Goal: Transaction & Acquisition: Download file/media

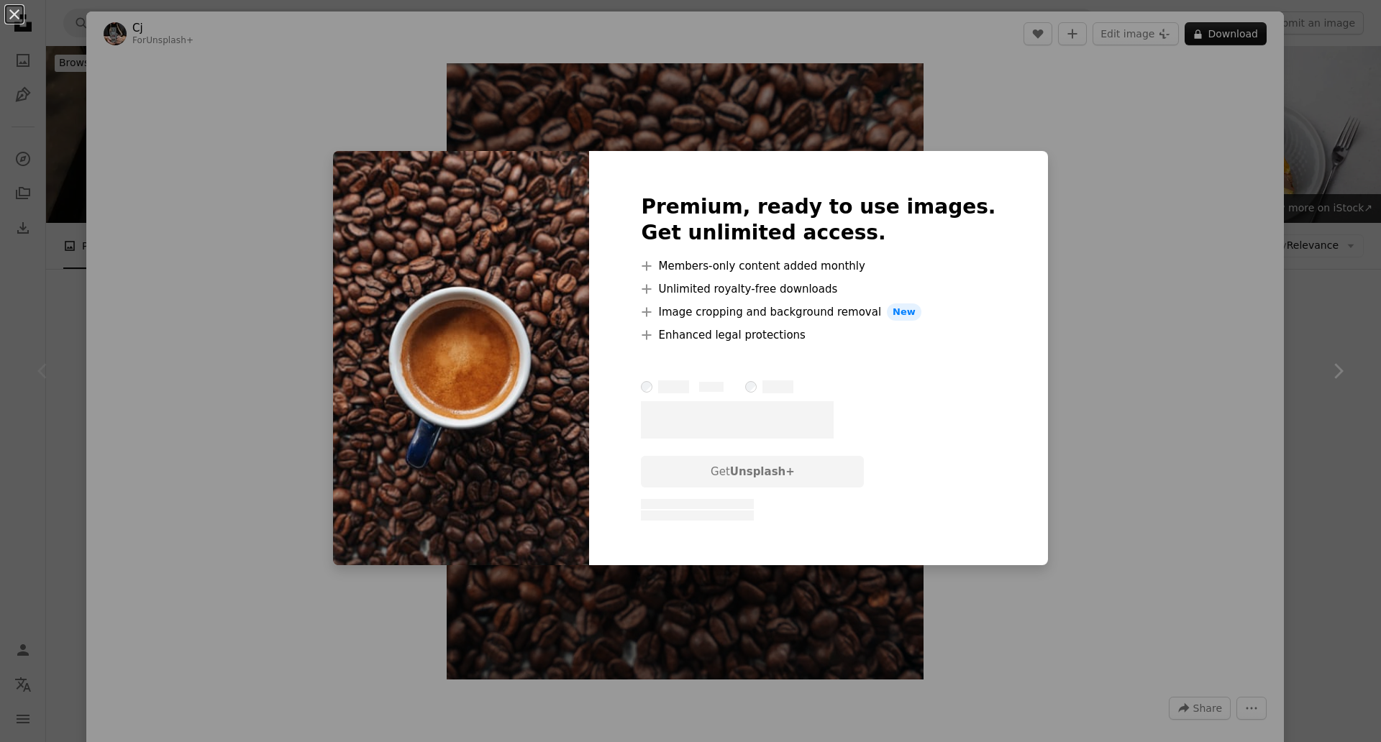
scroll to position [360, 0]
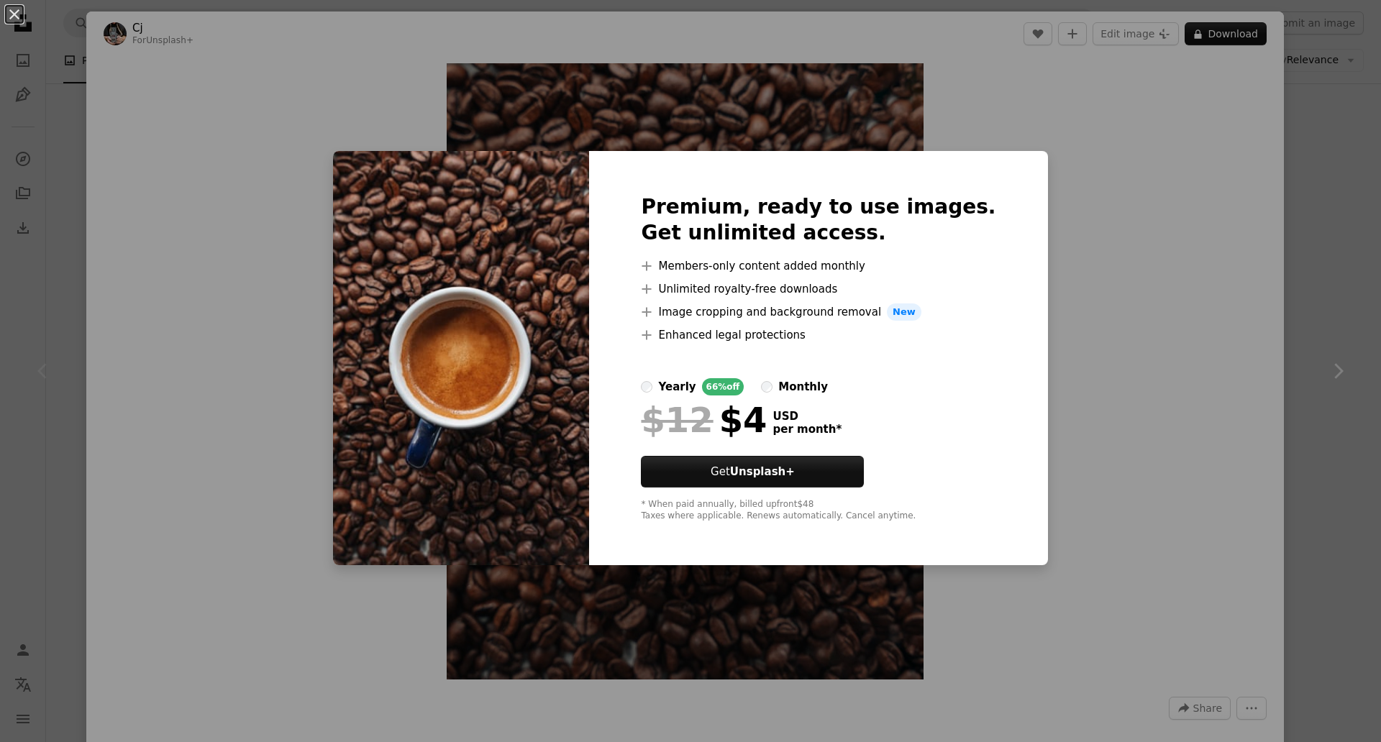
click at [1061, 163] on div "An X shape Premium, ready to use images. Get unlimited access. A plus sign Memb…" at bounding box center [690, 371] width 1381 height 742
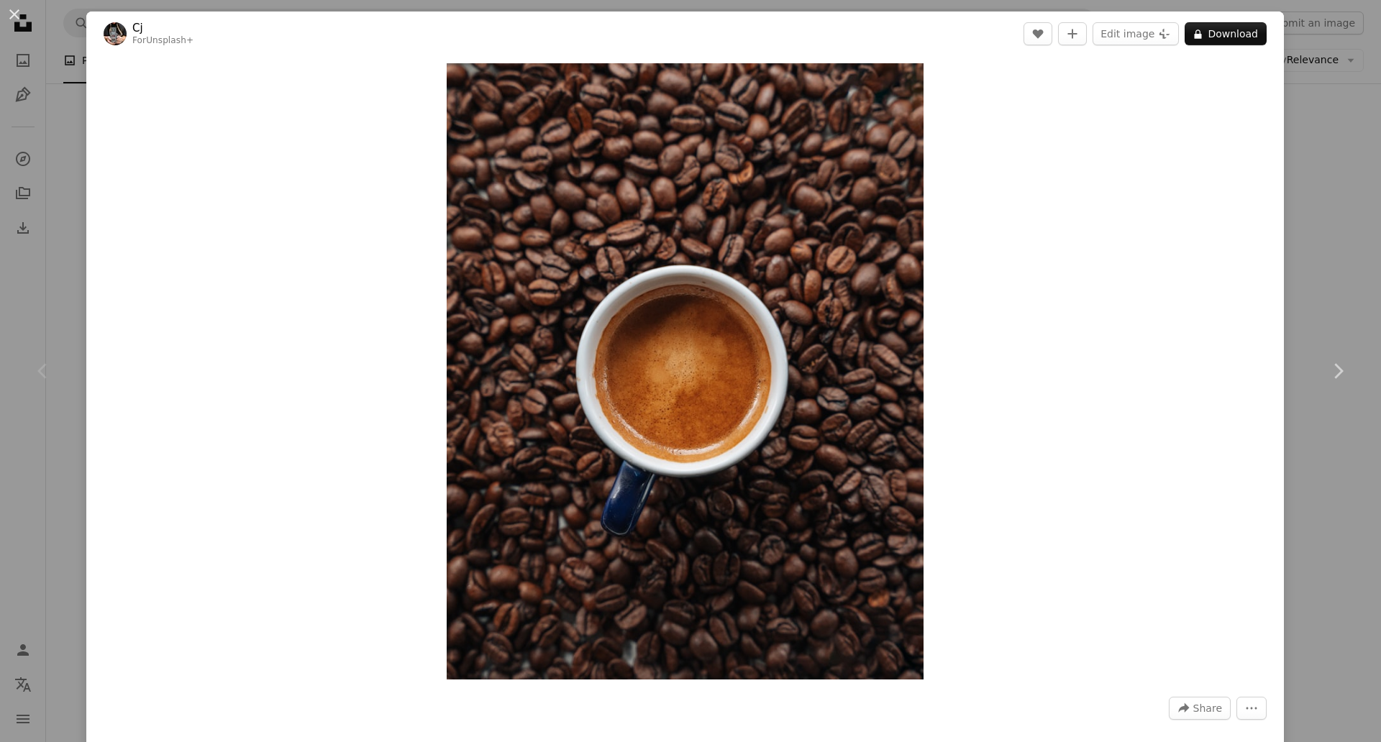
click at [1302, 173] on div "An X shape Chevron left Chevron right Cj For Unsplash+ A heart A plus sign Edit…" at bounding box center [690, 371] width 1381 height 742
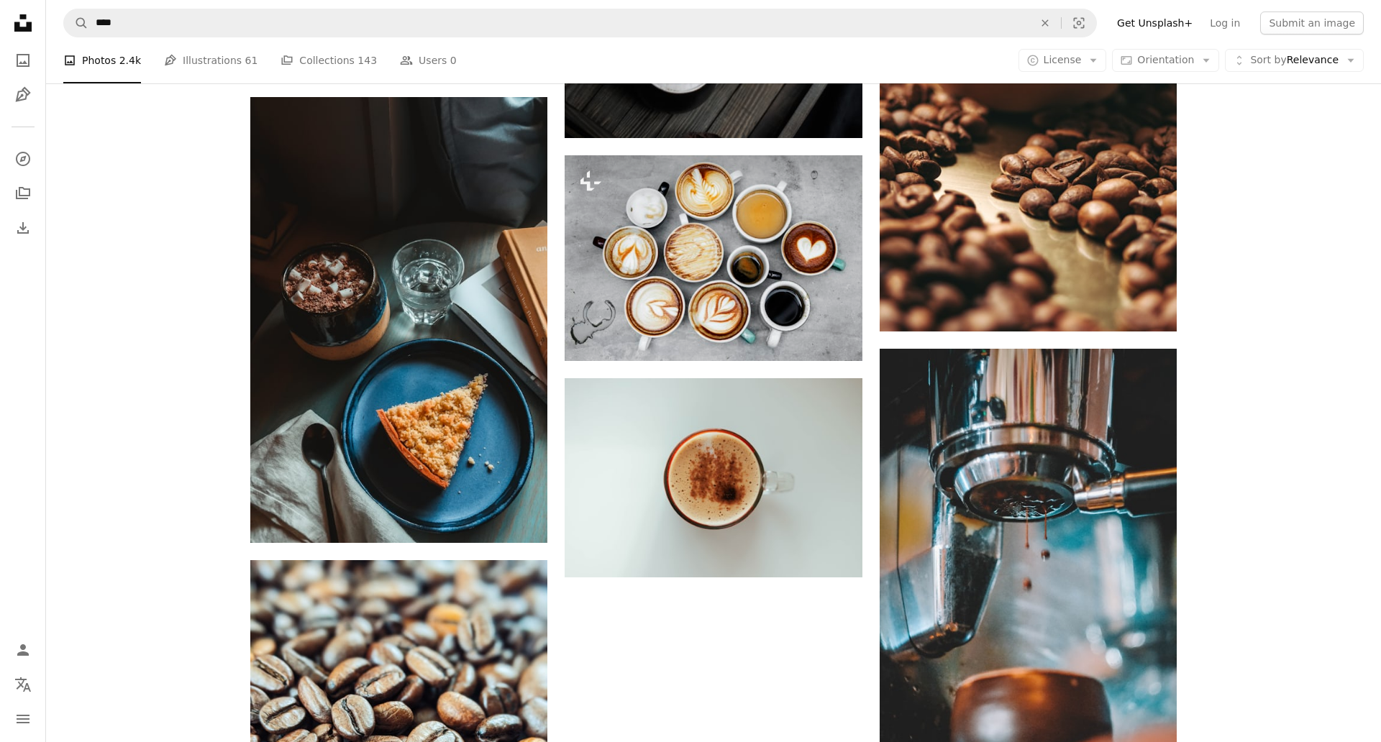
scroll to position [2085, 0]
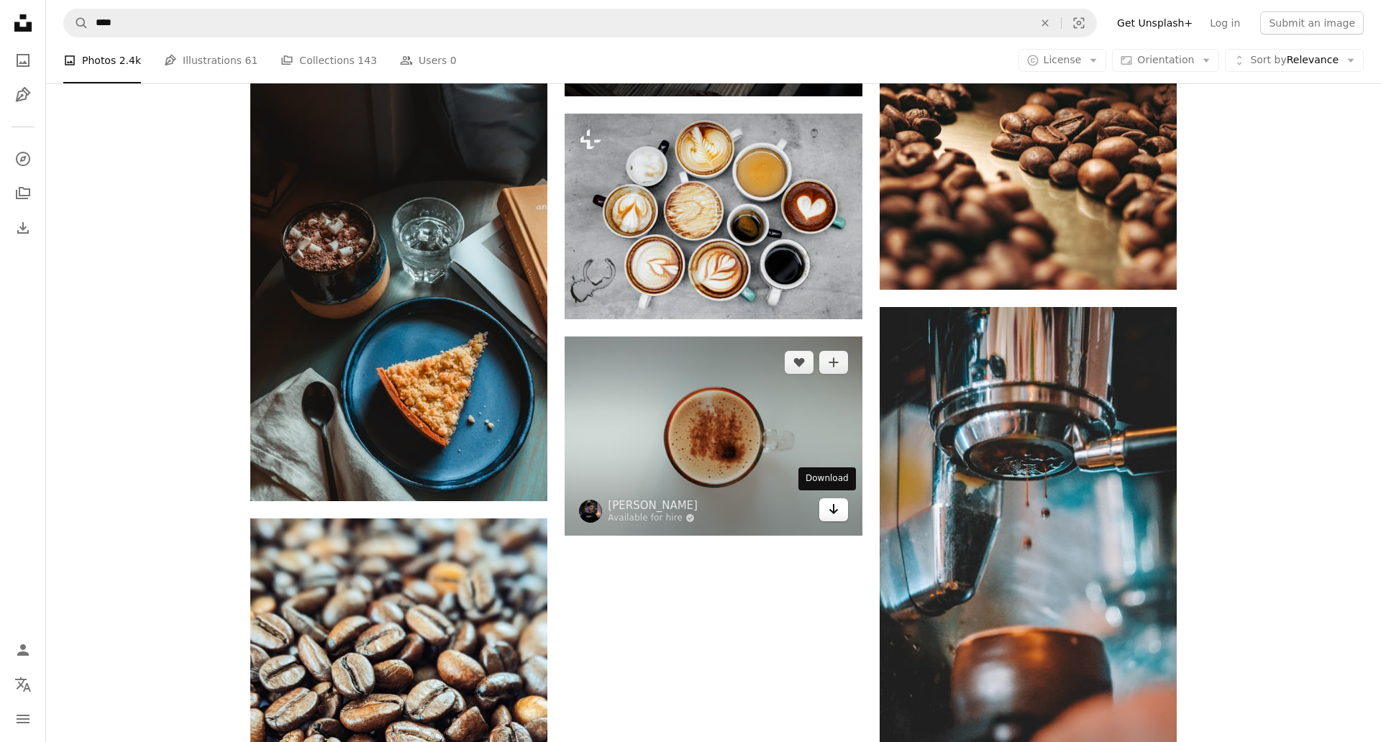
click at [819, 510] on link "Arrow pointing down" at bounding box center [833, 509] width 29 height 23
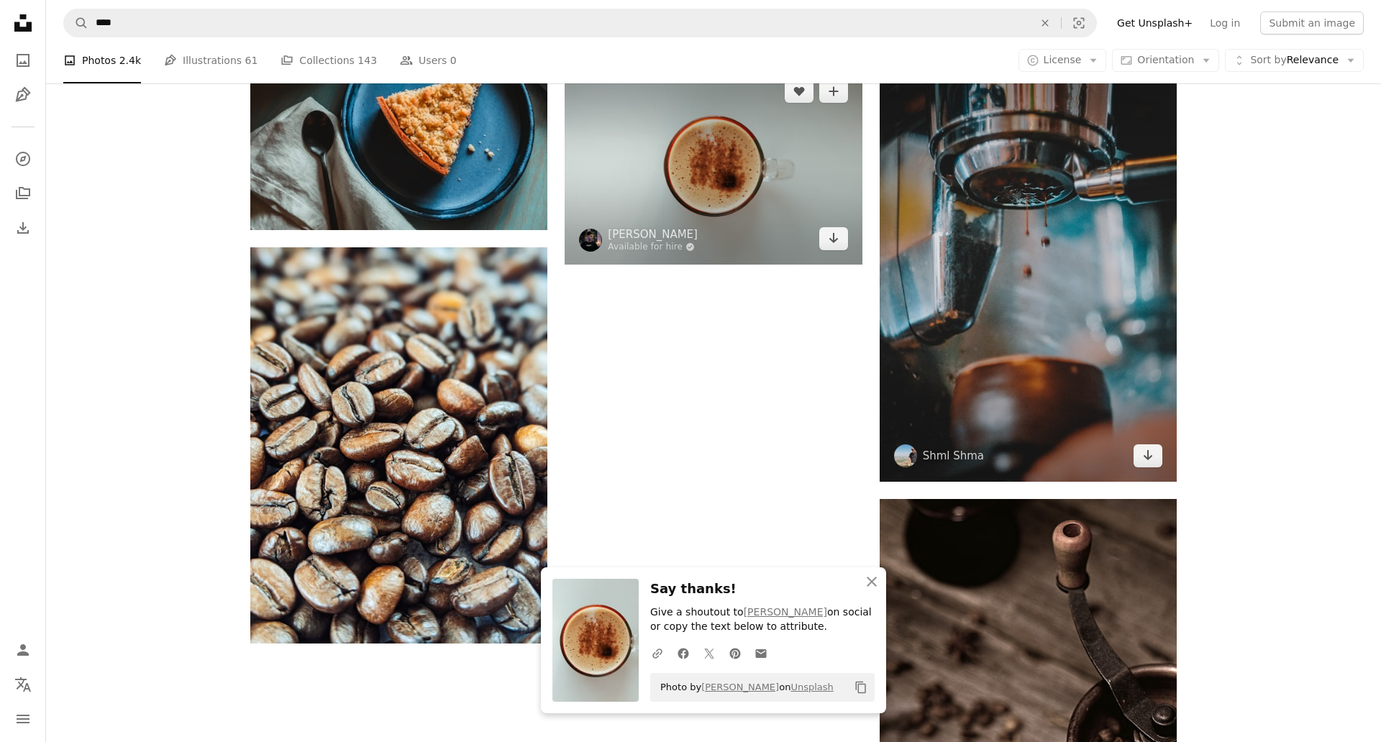
scroll to position [2445, 0]
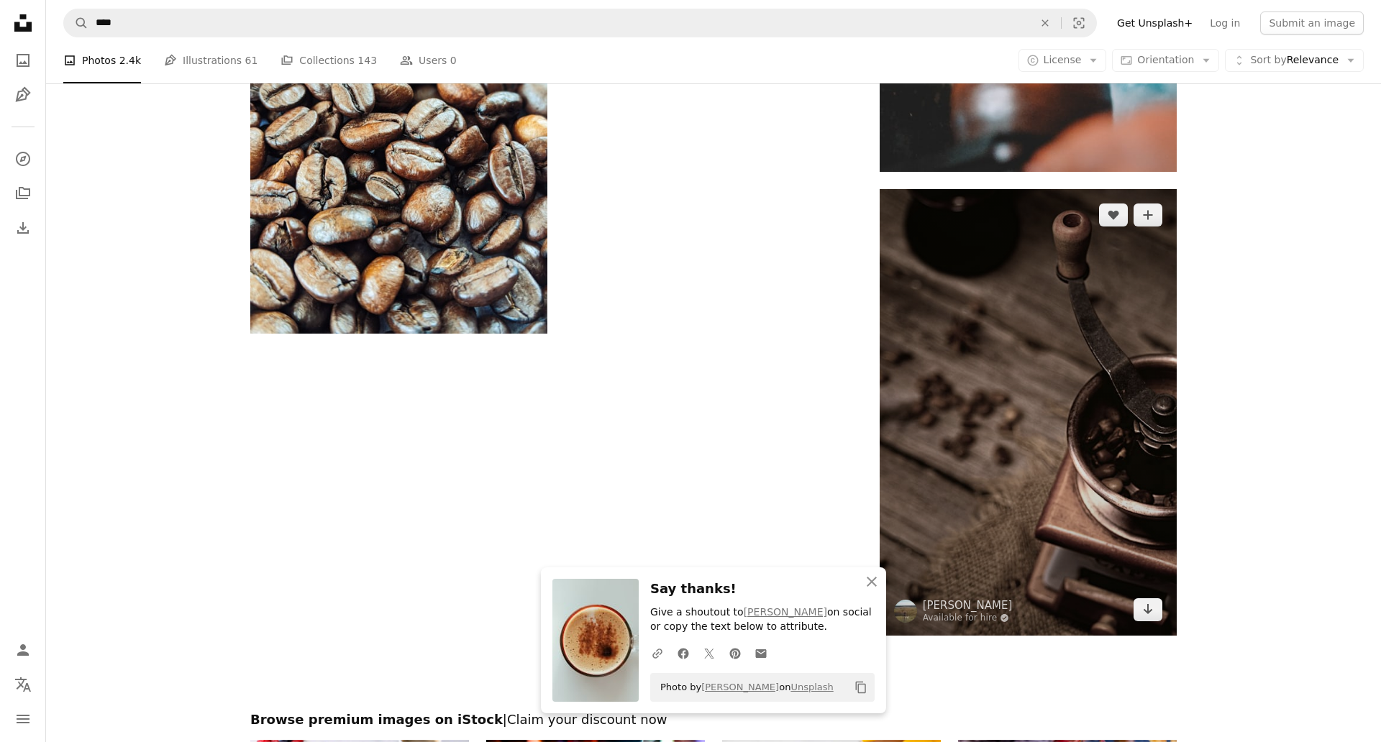
scroll to position [2733, 0]
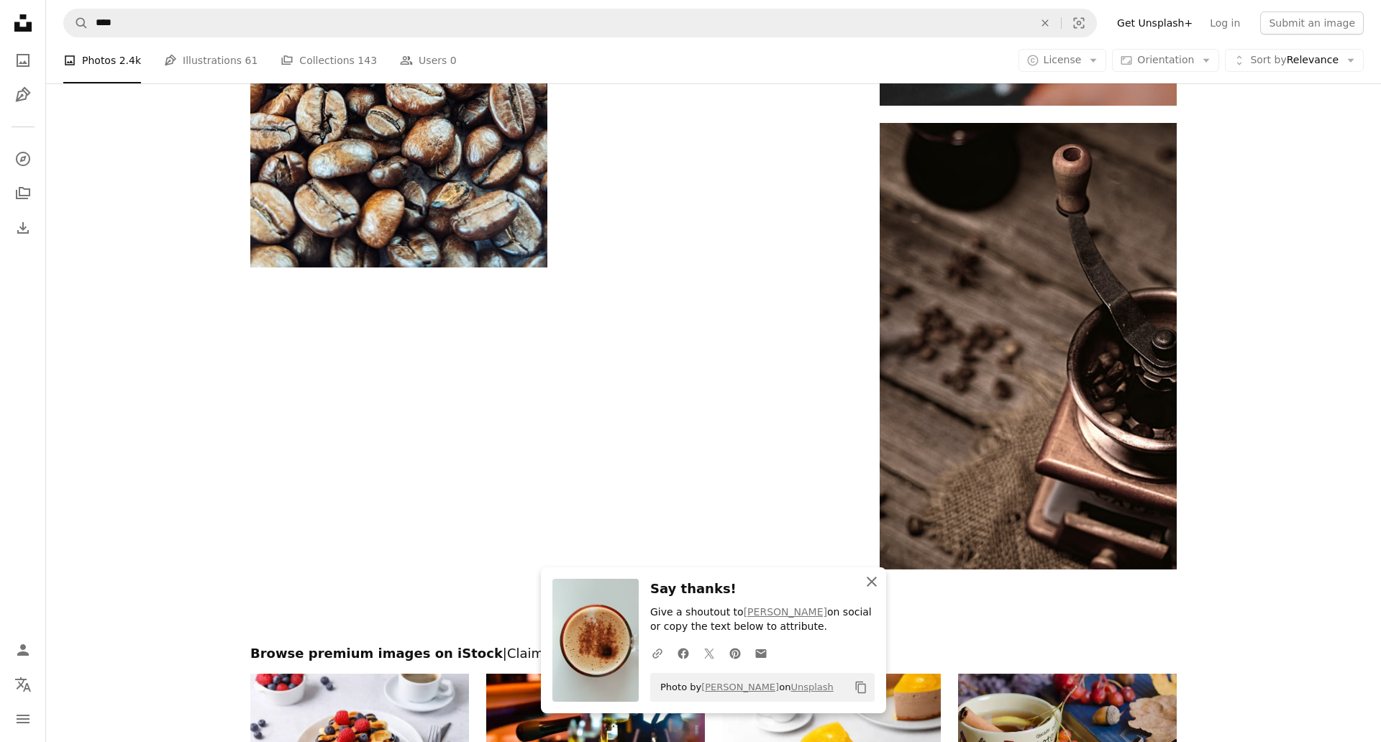
drag, startPoint x: 869, startPoint y: 531, endPoint x: 858, endPoint y: 529, distance: 11.9
click at [869, 573] on icon "An X shape" at bounding box center [871, 581] width 17 height 17
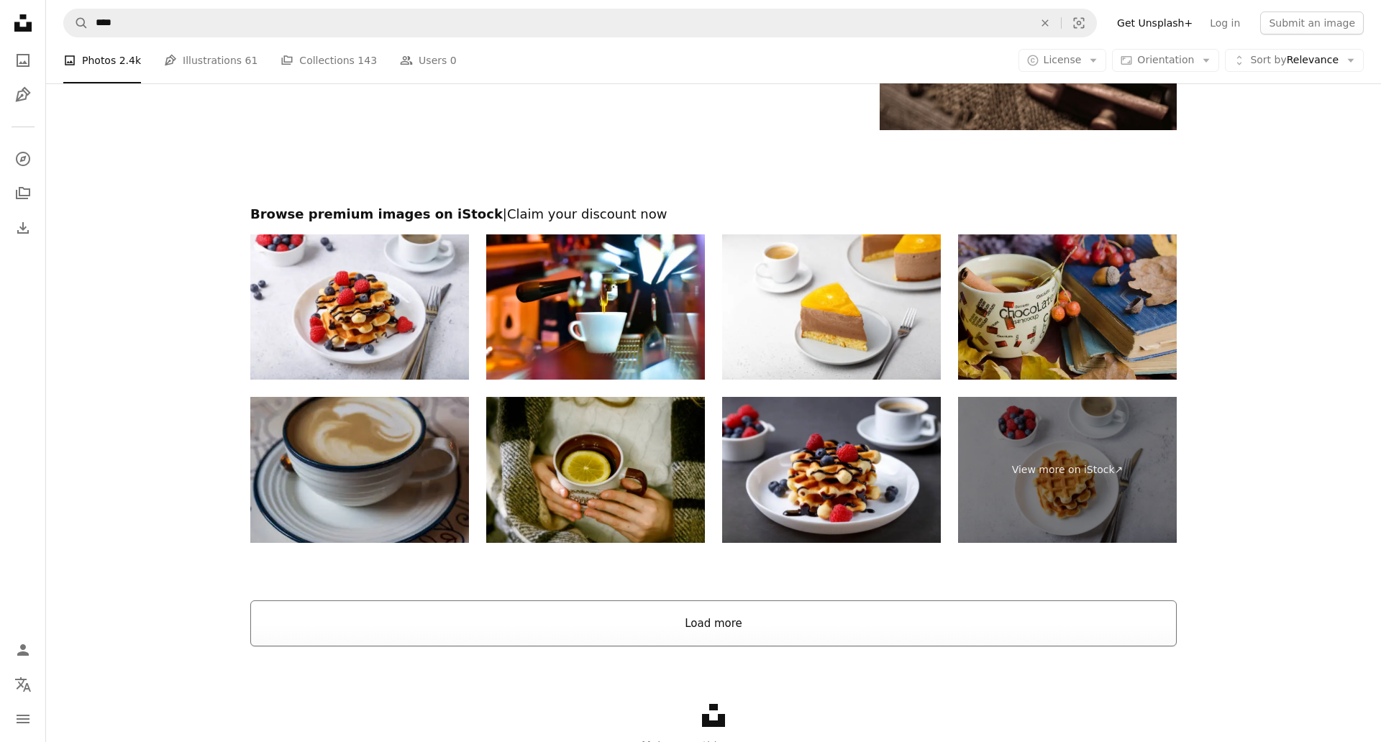
scroll to position [3152, 0]
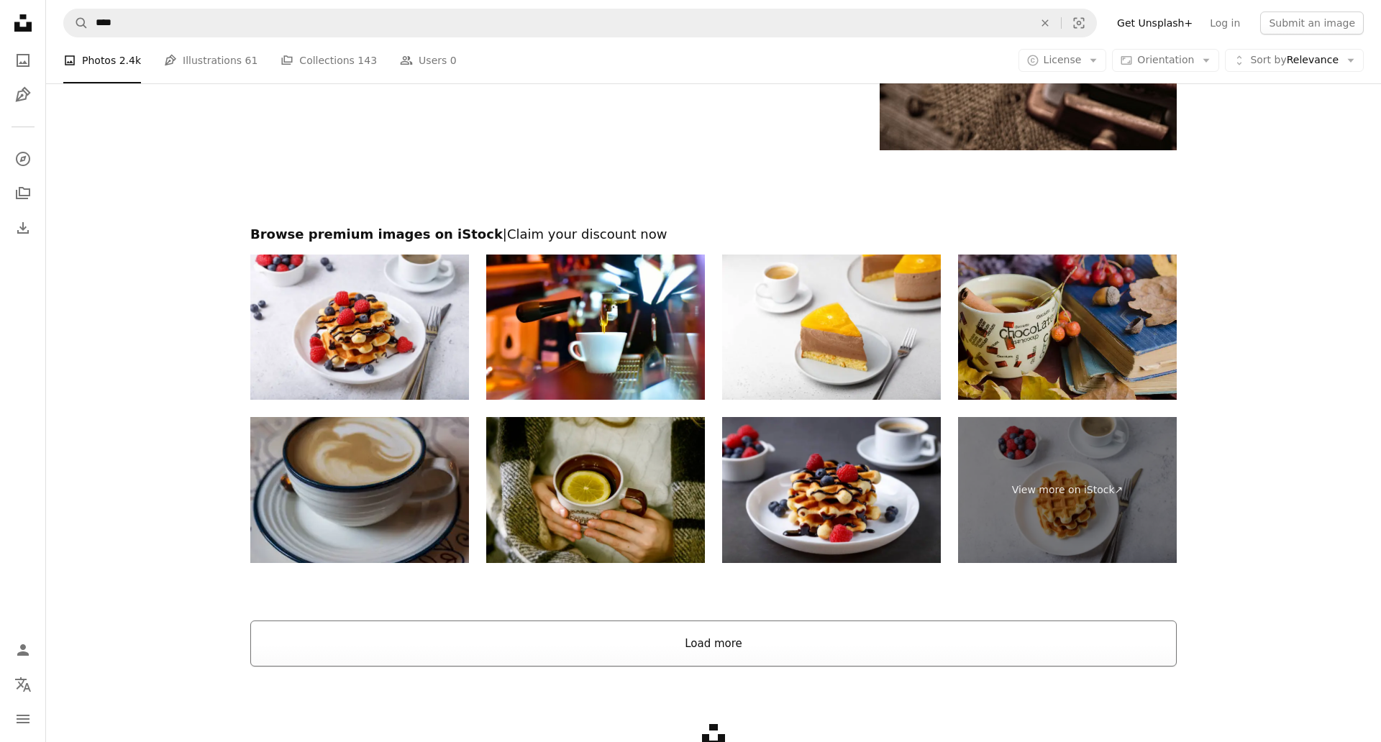
click at [677, 652] on button "Load more" at bounding box center [713, 644] width 926 height 46
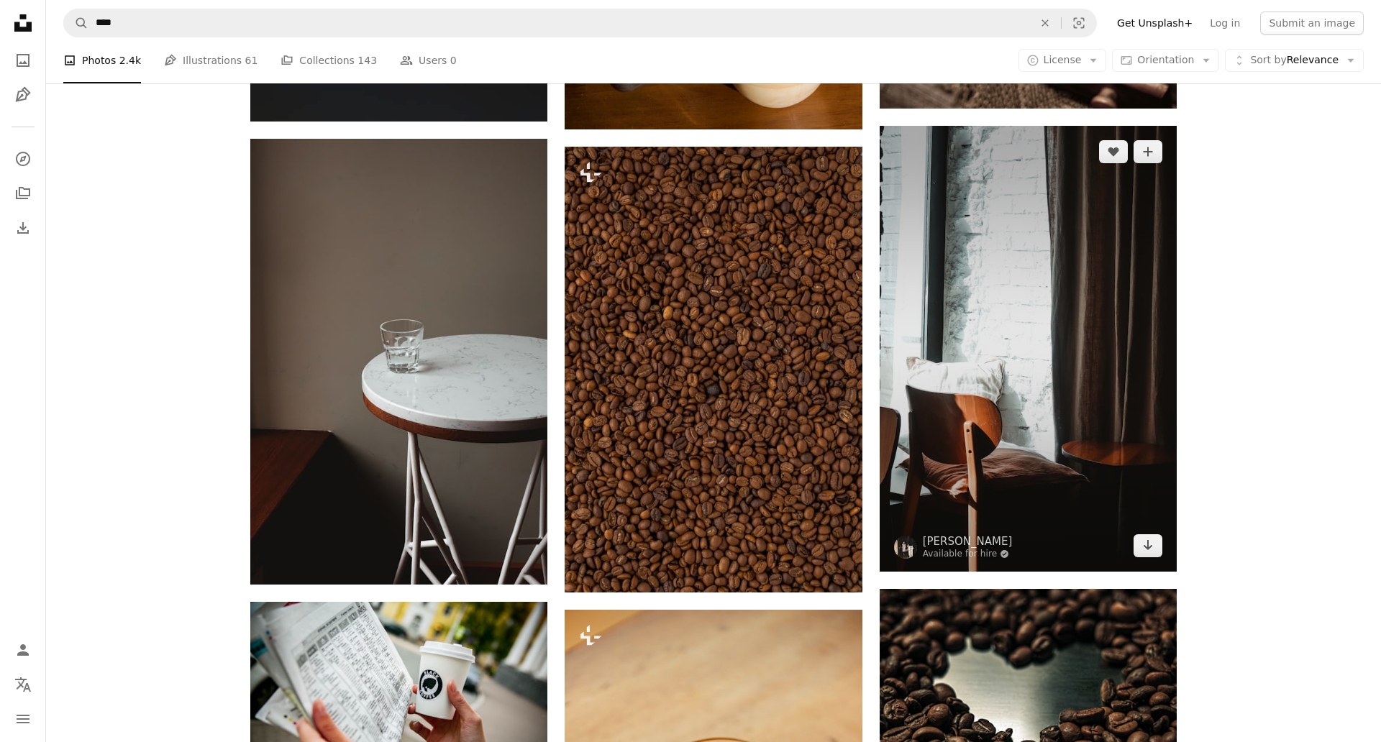
scroll to position [3224, 0]
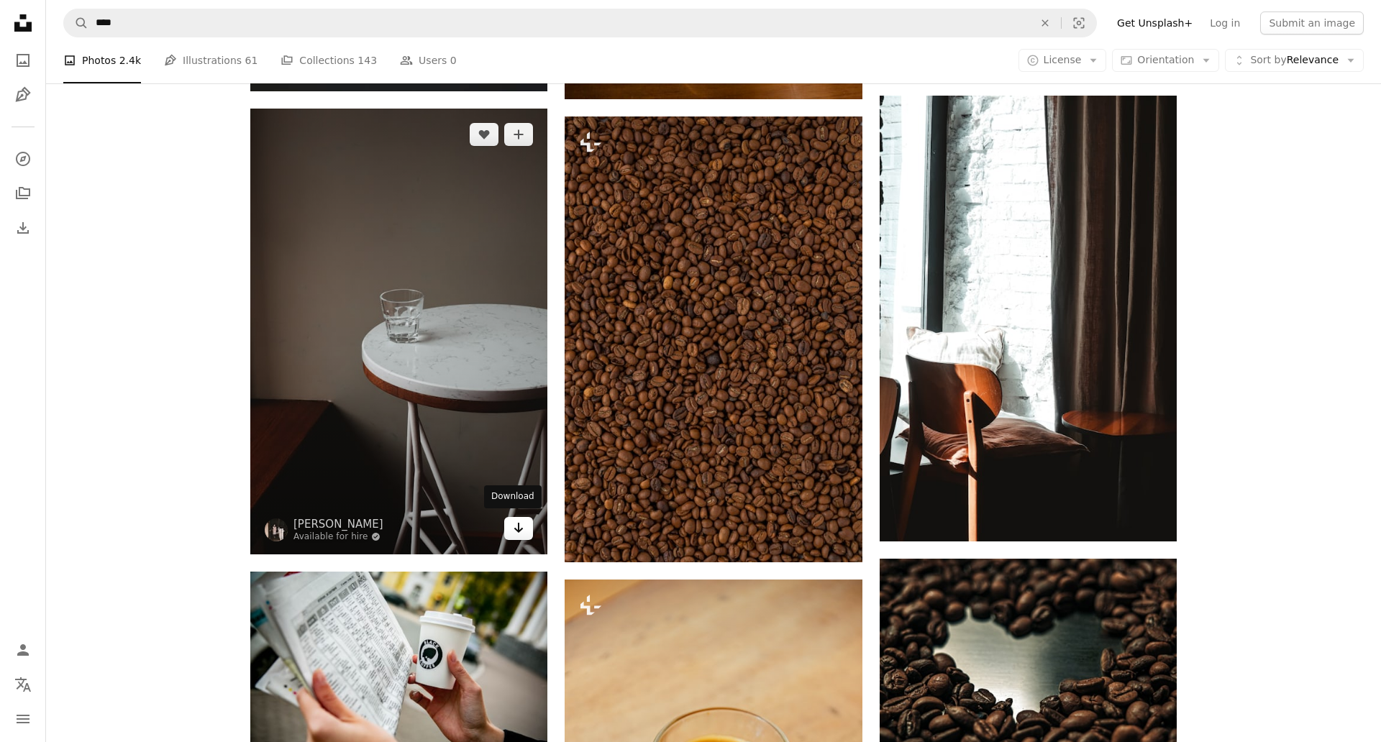
click at [513, 534] on icon "Arrow pointing down" at bounding box center [519, 527] width 12 height 17
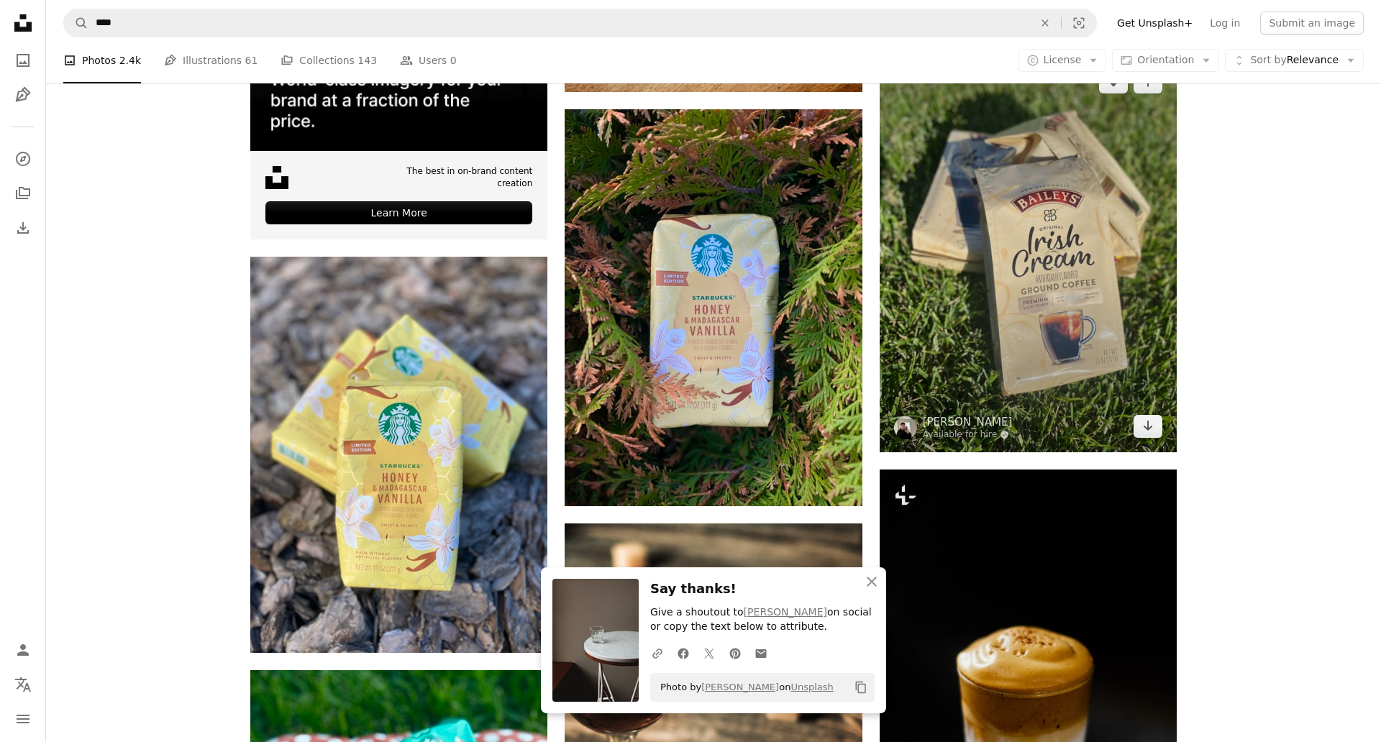
scroll to position [4159, 0]
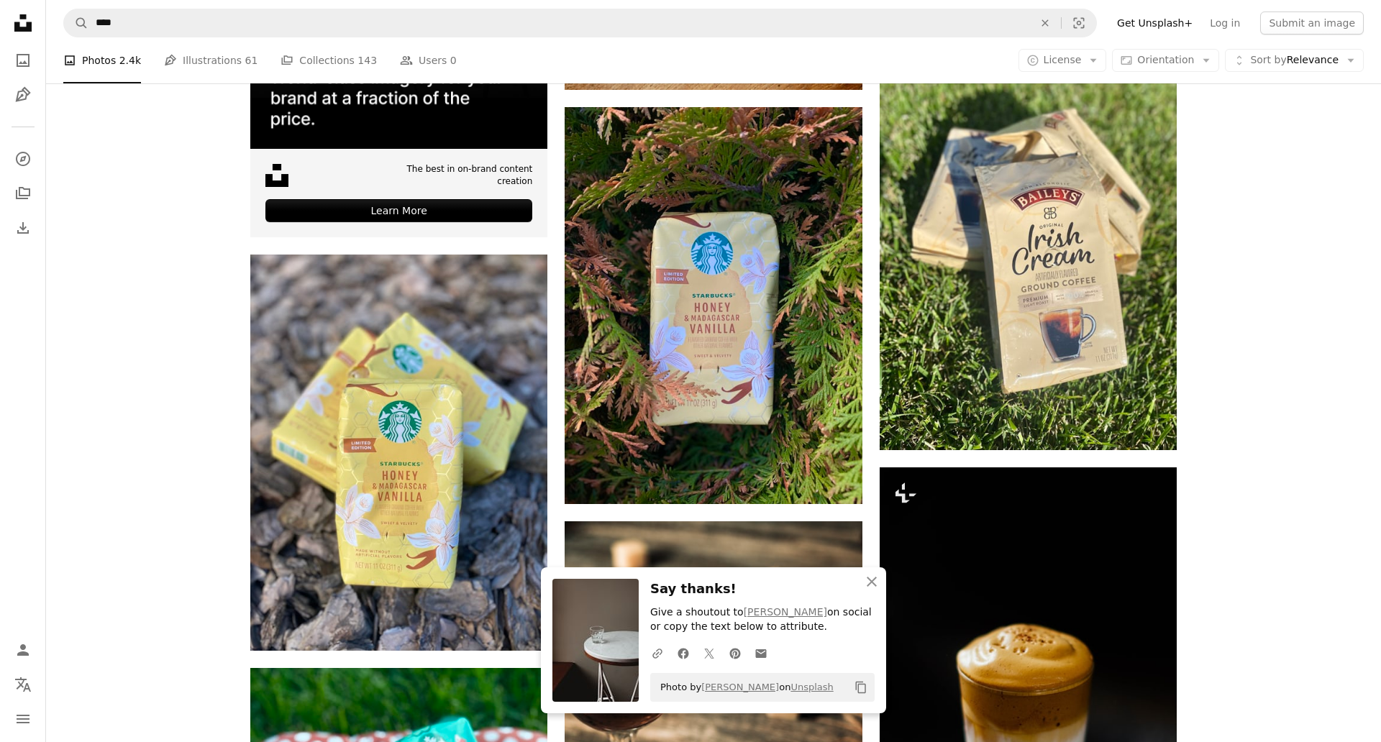
click at [1233, 362] on div "Plus sign for Unsplash+ A heart A plus sign Cj For Unsplash+ A lock Download A …" at bounding box center [713, 267] width 1335 height 8086
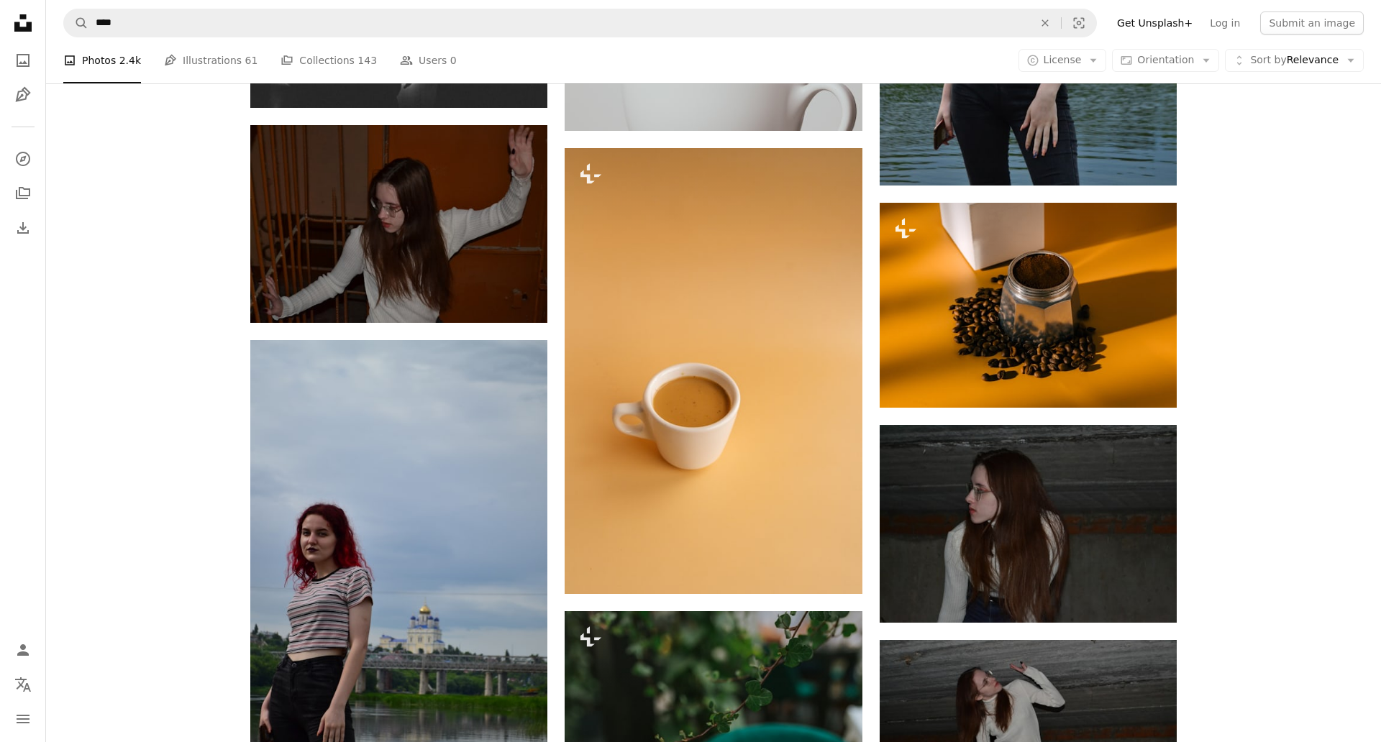
scroll to position [8330, 0]
